Goal: Task Accomplishment & Management: Manage account settings

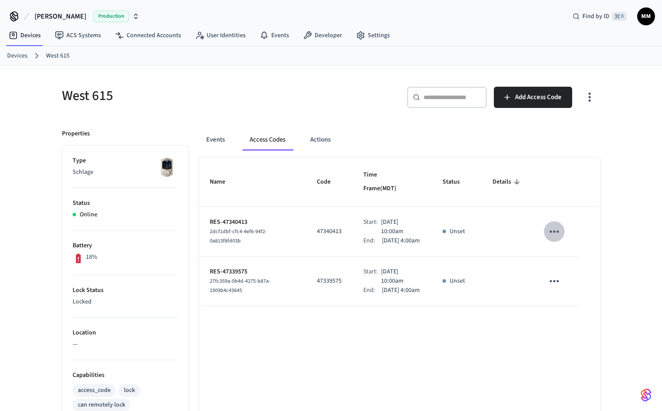
click at [558, 230] on icon "sticky table" at bounding box center [553, 231] width 9 height 2
click at [577, 267] on li "Delete" at bounding box center [577, 266] width 42 height 23
click at [228, 228] on span "2dcf1dbf-cfc4-4ef6-94f2-0a813f8fd03b" at bounding box center [238, 236] width 57 height 17
click at [550, 225] on icon "sticky table" at bounding box center [554, 232] width 14 height 14
click at [575, 253] on li "Edit" at bounding box center [575, 249] width 42 height 24
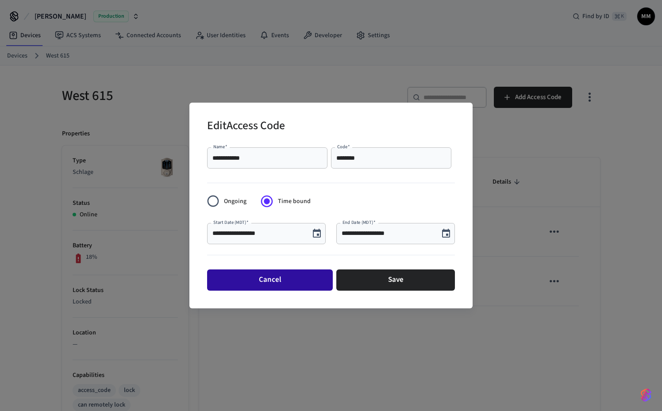
click at [311, 287] on button "Cancel" at bounding box center [270, 279] width 126 height 21
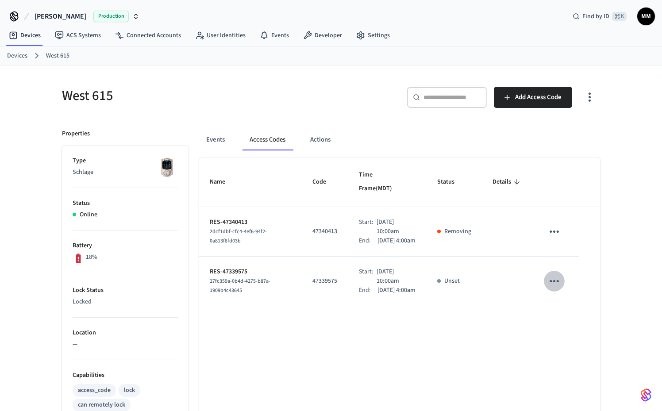
click at [559, 280] on icon "sticky table" at bounding box center [554, 281] width 14 height 14
click at [576, 332] on li "Delete" at bounding box center [575, 330] width 42 height 23
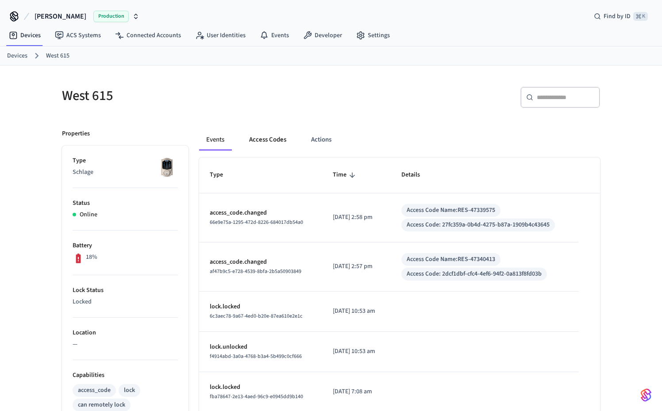
click at [267, 130] on button "Access Codes" at bounding box center [267, 139] width 51 height 21
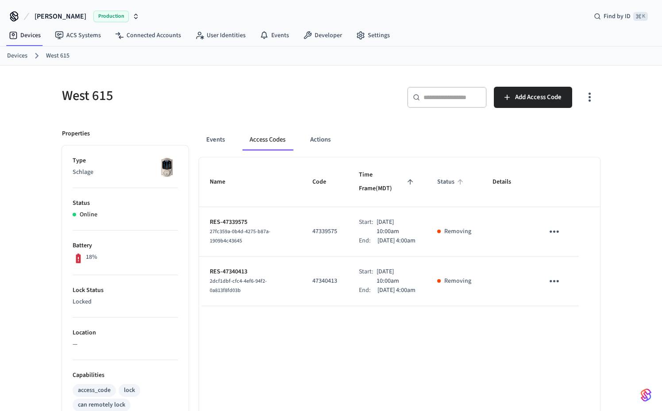
click at [444, 175] on span "Status" at bounding box center [451, 182] width 29 height 14
click at [554, 227] on icon "sticky table" at bounding box center [554, 232] width 14 height 14
click at [571, 268] on li "Delete" at bounding box center [575, 271] width 42 height 23
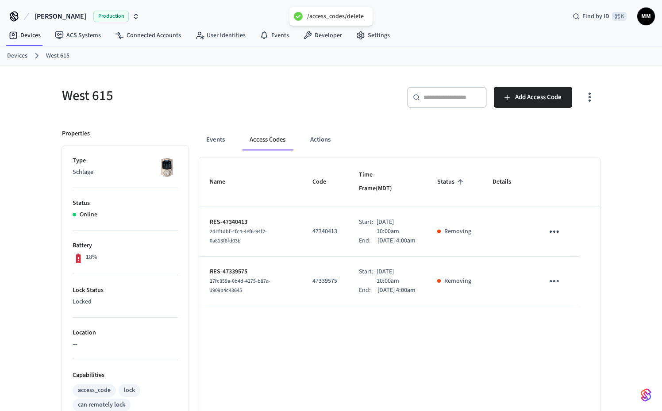
click at [551, 275] on icon "sticky table" at bounding box center [554, 281] width 14 height 14
click at [569, 331] on li "Delete" at bounding box center [575, 330] width 42 height 23
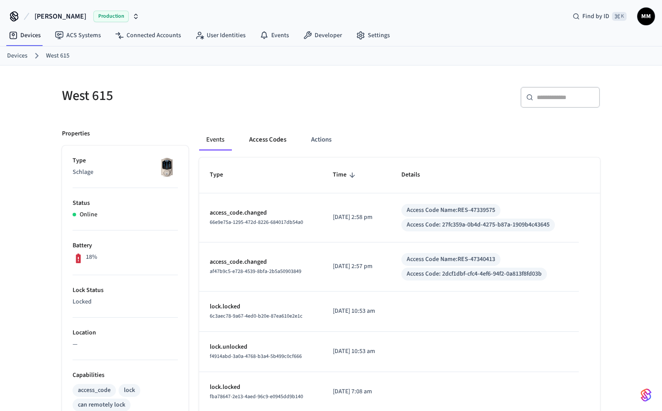
click at [274, 140] on button "Access Codes" at bounding box center [267, 139] width 51 height 21
